Goal: Information Seeking & Learning: Learn about a topic

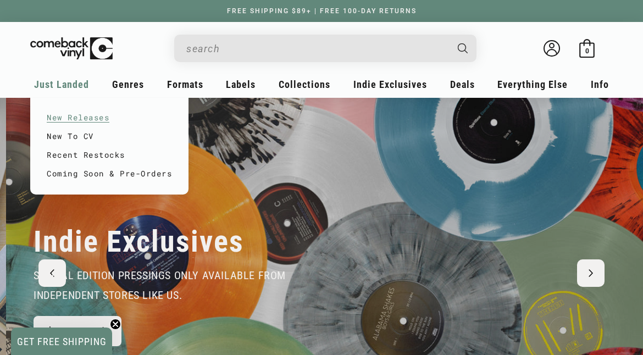
scroll to position [0, 643]
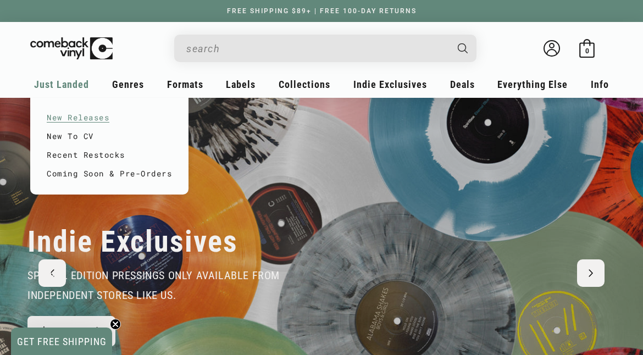
click at [80, 118] on link "New Releases" at bounding box center [109, 117] width 125 height 19
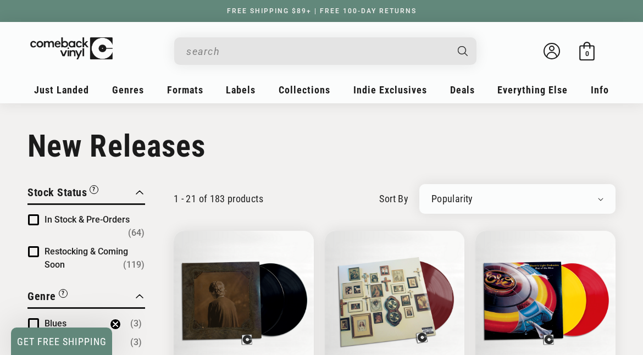
click at [491, 198] on select "Newly Added Popularity Artist (A-Z) Price (High To Low) Price (Low To High) Per…" at bounding box center [517, 198] width 172 height 11
select select "created-descending"
click at [431, 193] on select "Newly Added Popularity Artist (A-Z) Price (High To Low) Price (Low To High) Per…" at bounding box center [517, 198] width 172 height 11
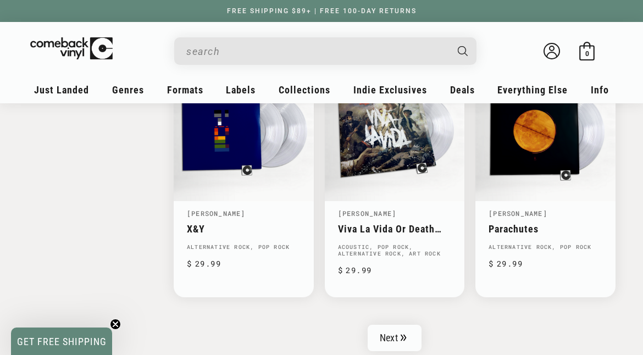
scroll to position [1703, 0]
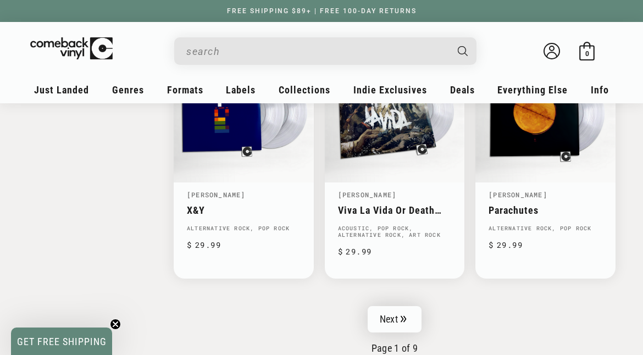
click at [398, 316] on link "Next" at bounding box center [394, 319] width 54 height 26
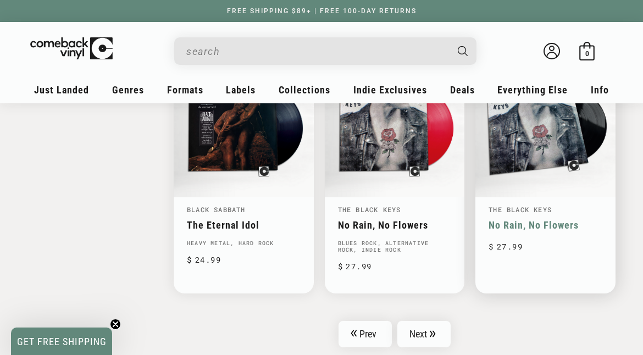
scroll to position [1703, 0]
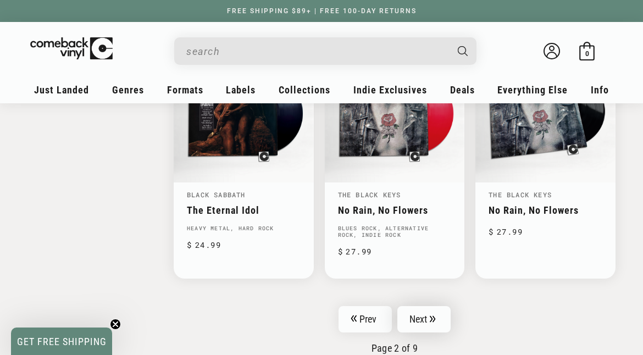
click at [415, 314] on link "Next" at bounding box center [424, 319] width 54 height 26
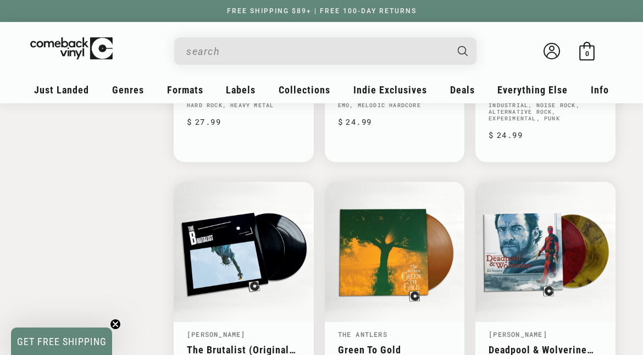
scroll to position [1703, 0]
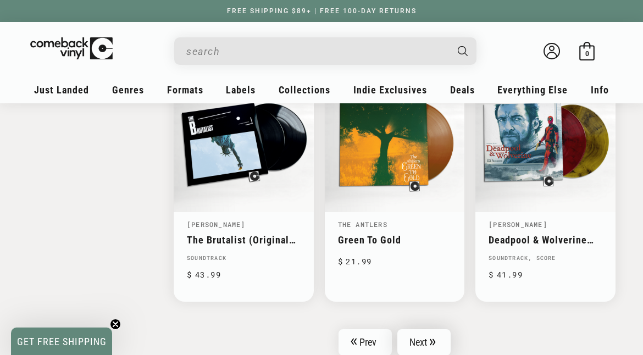
click at [422, 329] on link "Next" at bounding box center [424, 342] width 54 height 26
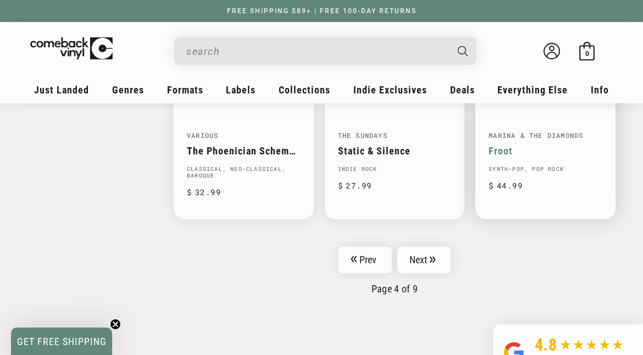
scroll to position [1758, 0]
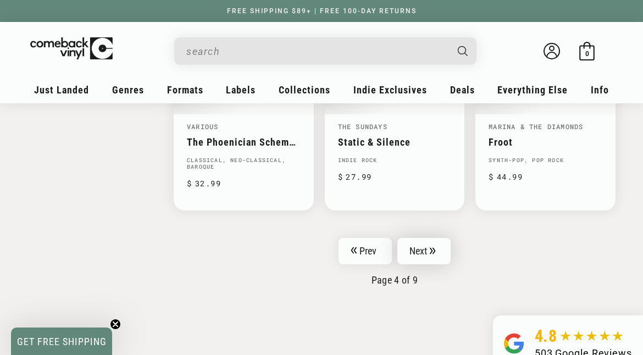
click at [427, 256] on link "Next" at bounding box center [424, 251] width 54 height 26
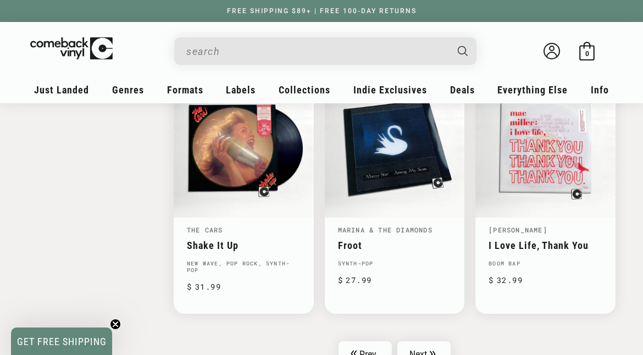
scroll to position [1758, 0]
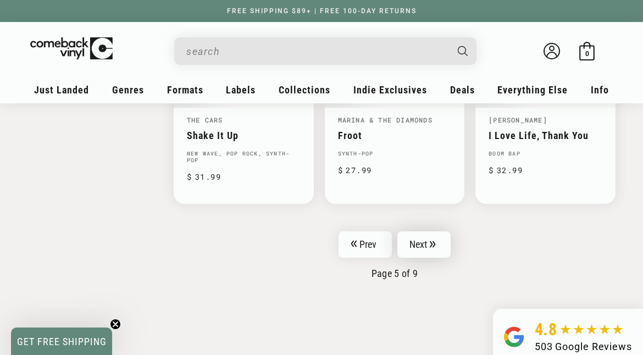
click at [417, 246] on link "Next" at bounding box center [424, 244] width 54 height 26
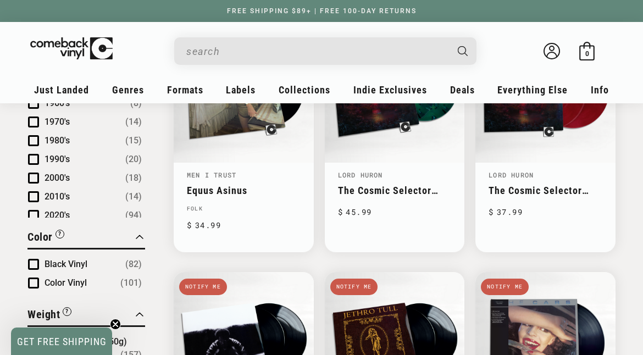
scroll to position [824, 0]
